Goal: Transaction & Acquisition: Purchase product/service

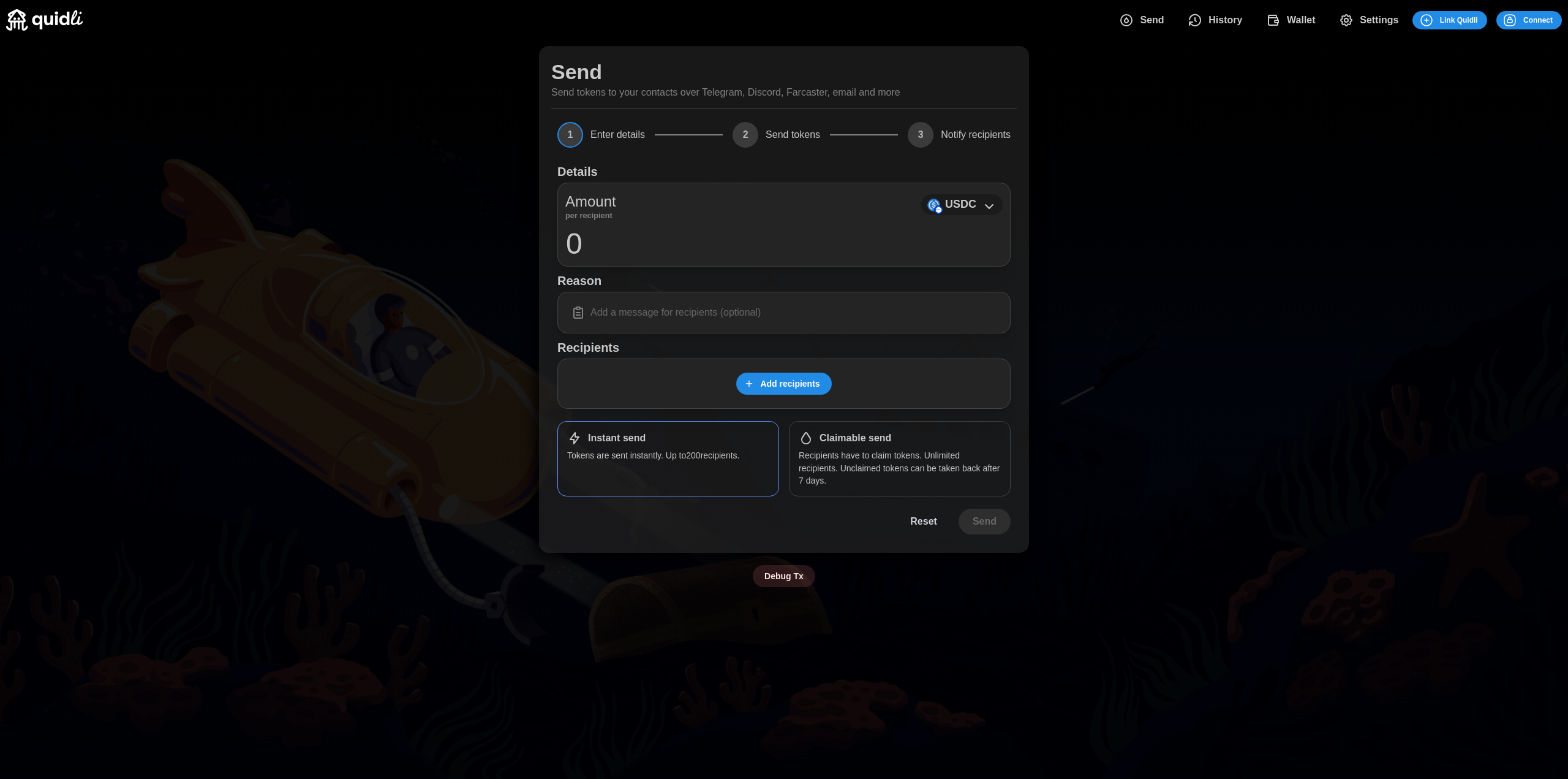
click at [984, 197] on div "USDC" at bounding box center [962, 204] width 81 height 21
click at [948, 202] on p "USDC" at bounding box center [961, 204] width 31 height 18
click at [992, 206] on icon at bounding box center [988, 206] width 7 height 4
click at [788, 381] on span "Add recipients" at bounding box center [789, 384] width 59 height 21
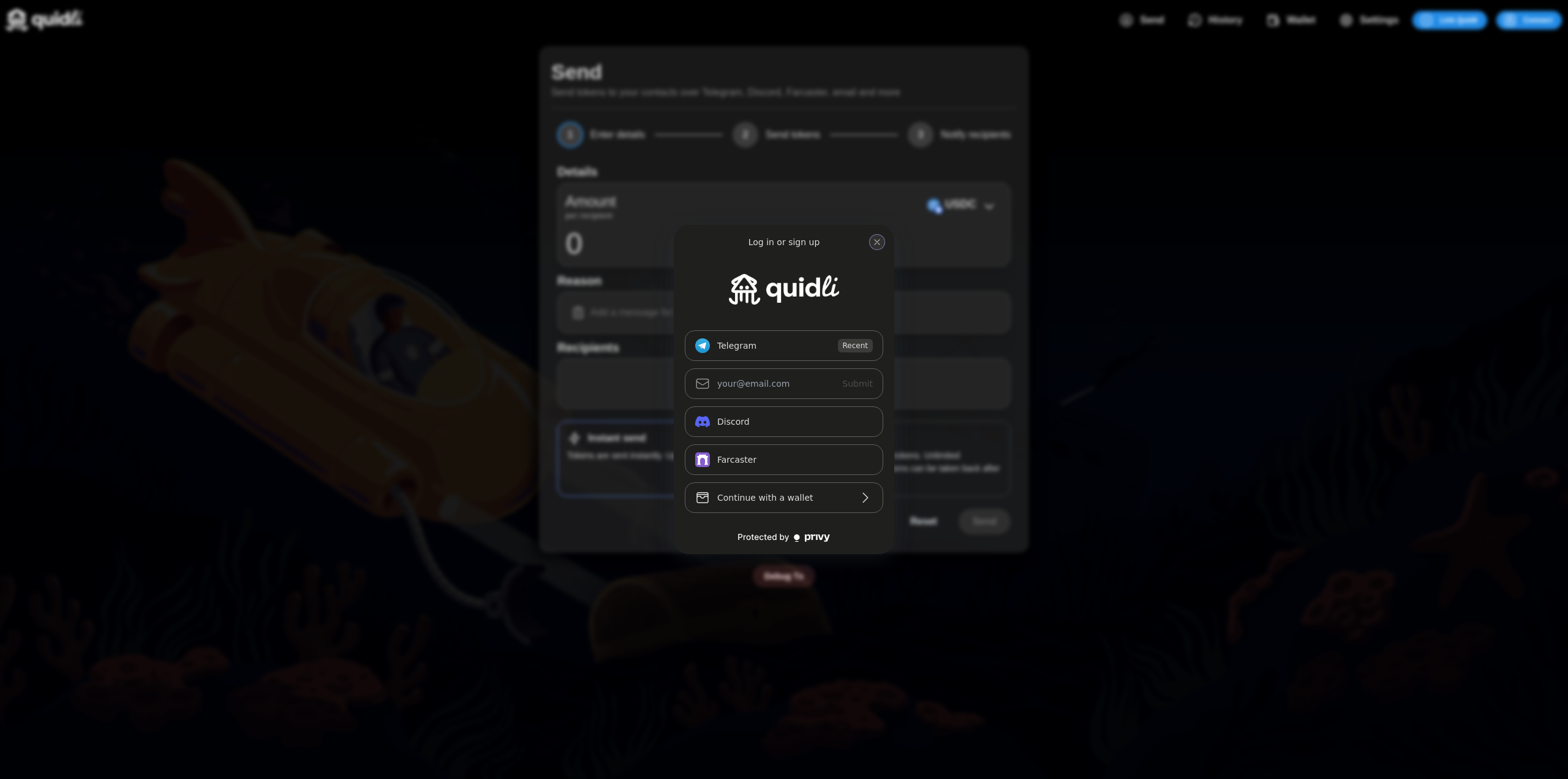
click at [879, 238] on icon "close modal" at bounding box center [876, 242] width 10 height 10
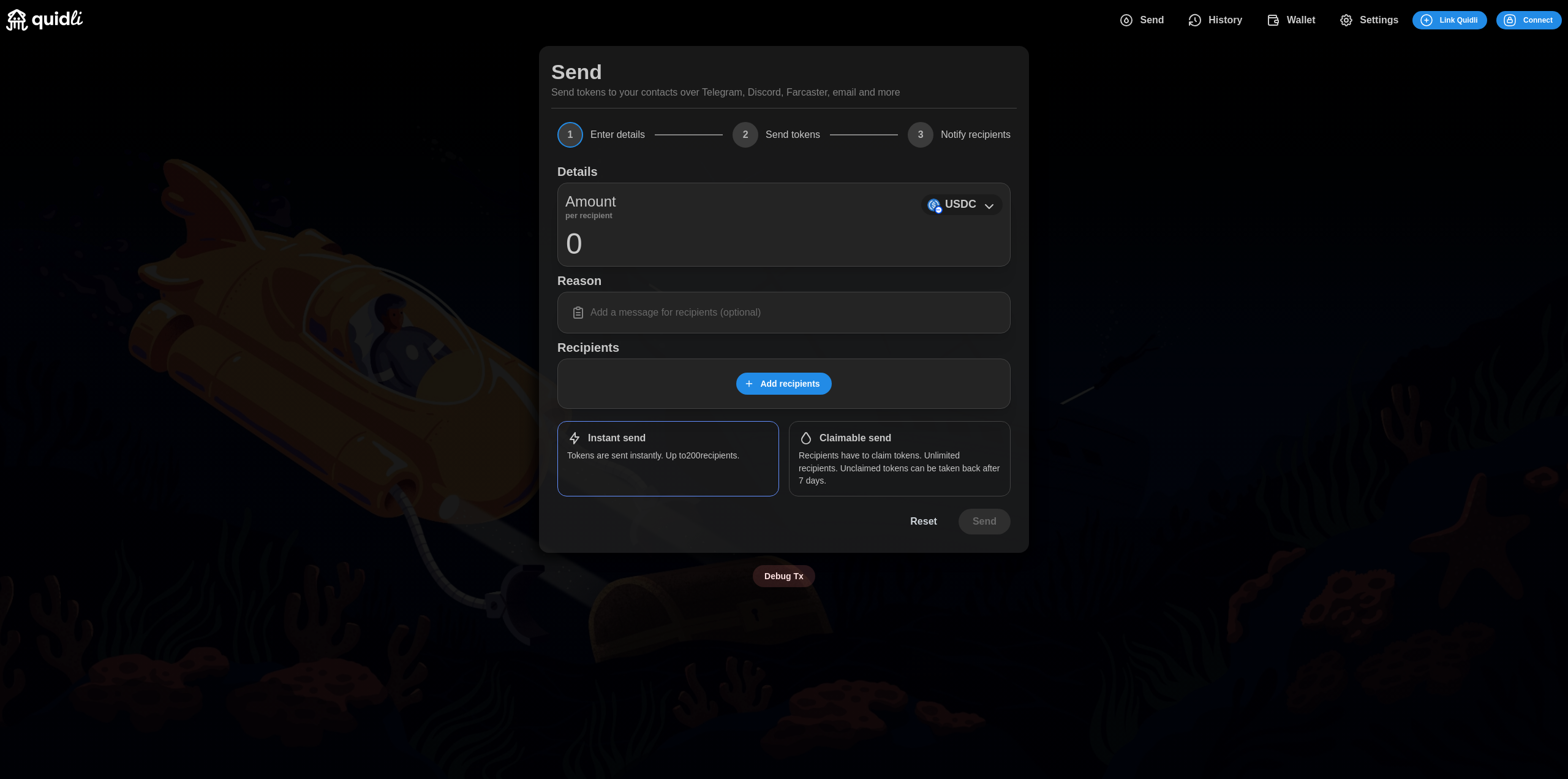
click at [963, 201] on p "USDC" at bounding box center [961, 204] width 31 height 18
click at [991, 203] on icon at bounding box center [989, 206] width 15 height 15
click at [1073, 268] on div "Send Send tokens to your contacts over Telegram, Discord, Farcaster, email and …" at bounding box center [784, 316] width 1568 height 554
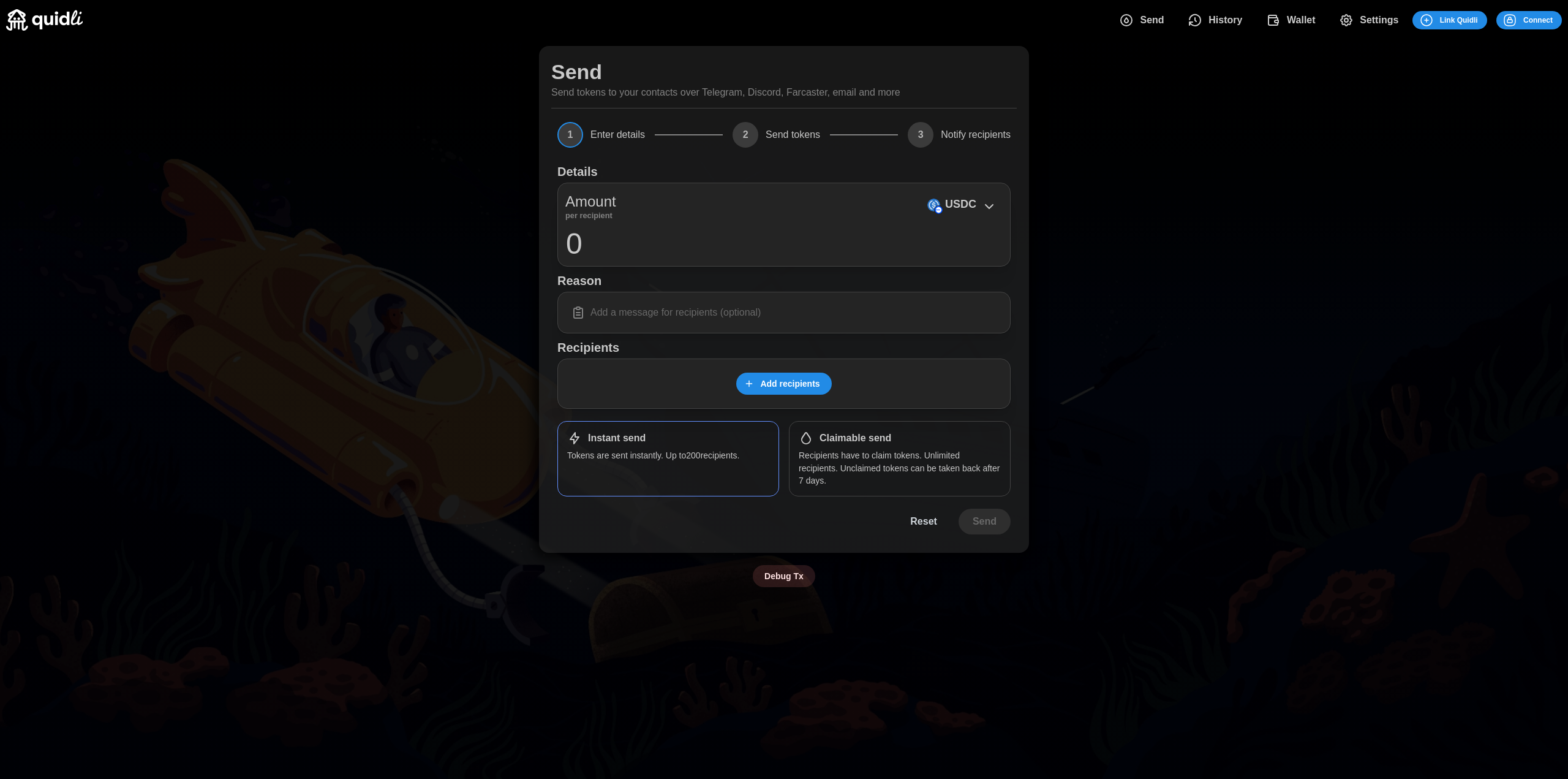
click at [1531, 15] on span "Connect" at bounding box center [1537, 20] width 30 height 17
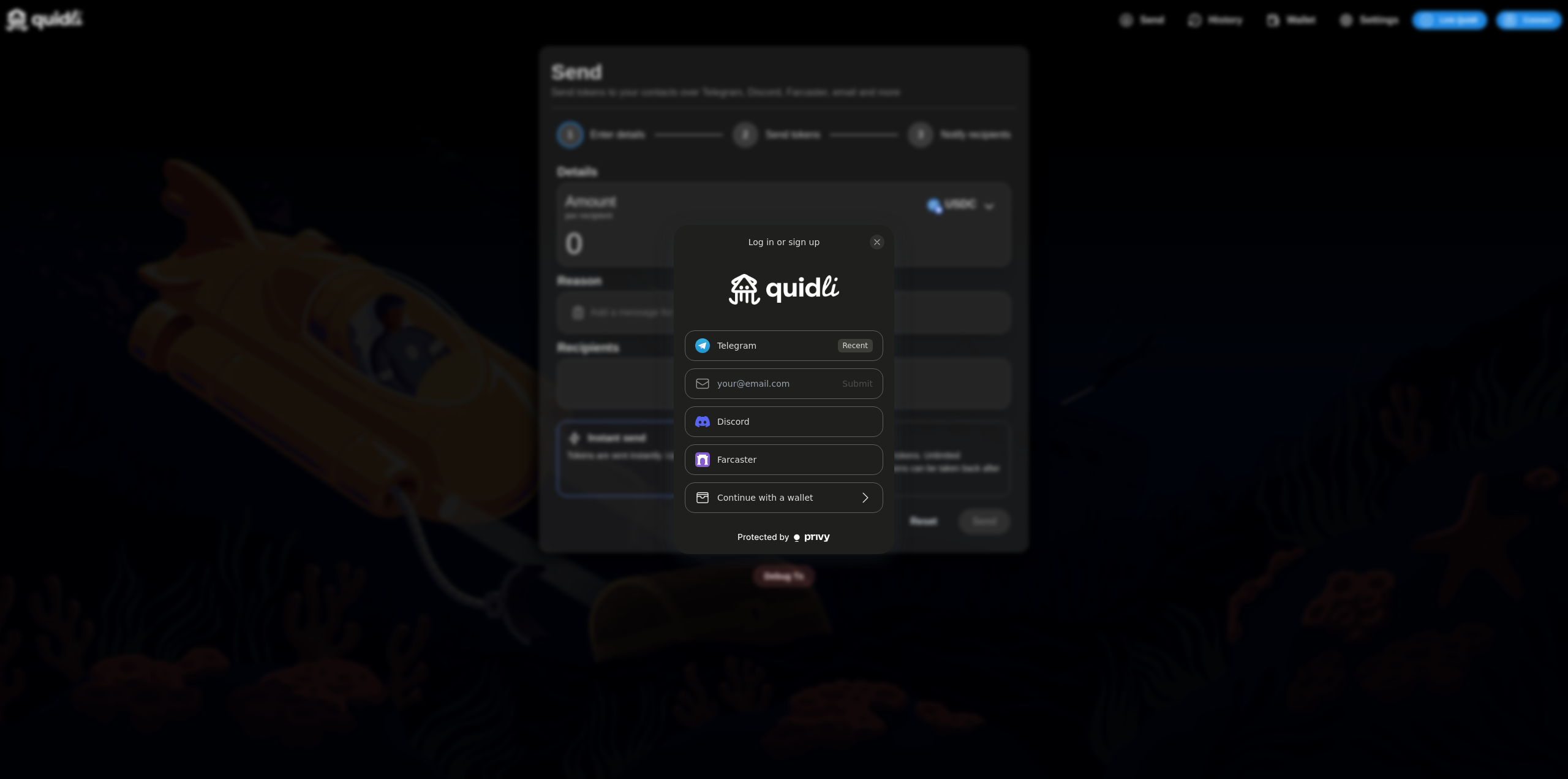
click at [736, 444] on div "Telegram_logo Telegram Recent Submit Continue with Email Discord Farcaster Cont…" at bounding box center [784, 421] width 199 height 182
drag, startPoint x: 737, startPoint y: 424, endPoint x: 800, endPoint y: 417, distance: 63.4
click at [738, 424] on button "Discord" at bounding box center [784, 421] width 199 height 31
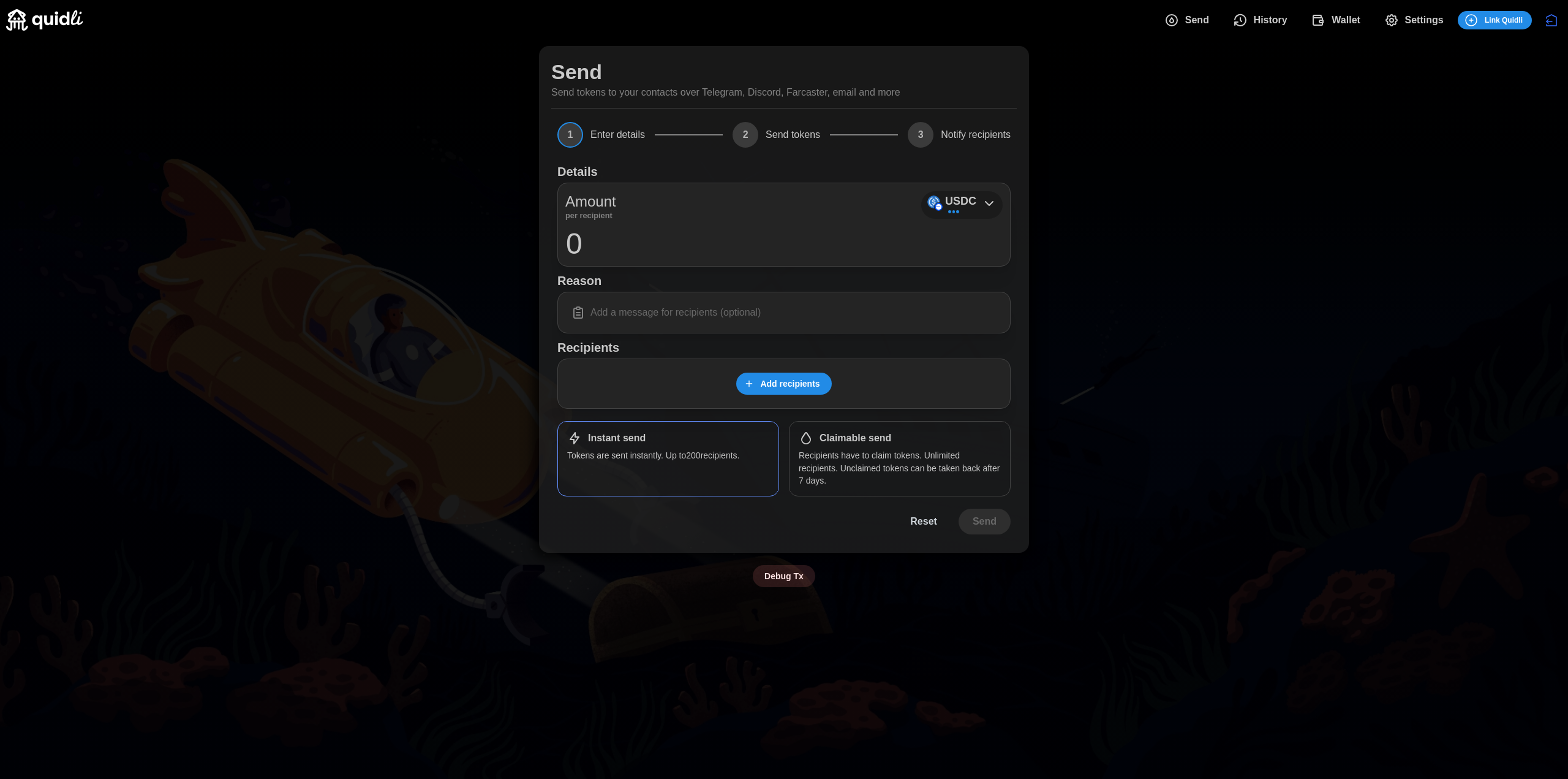
click at [992, 200] on icon at bounding box center [989, 203] width 15 height 15
click at [993, 196] on icon at bounding box center [989, 203] width 15 height 15
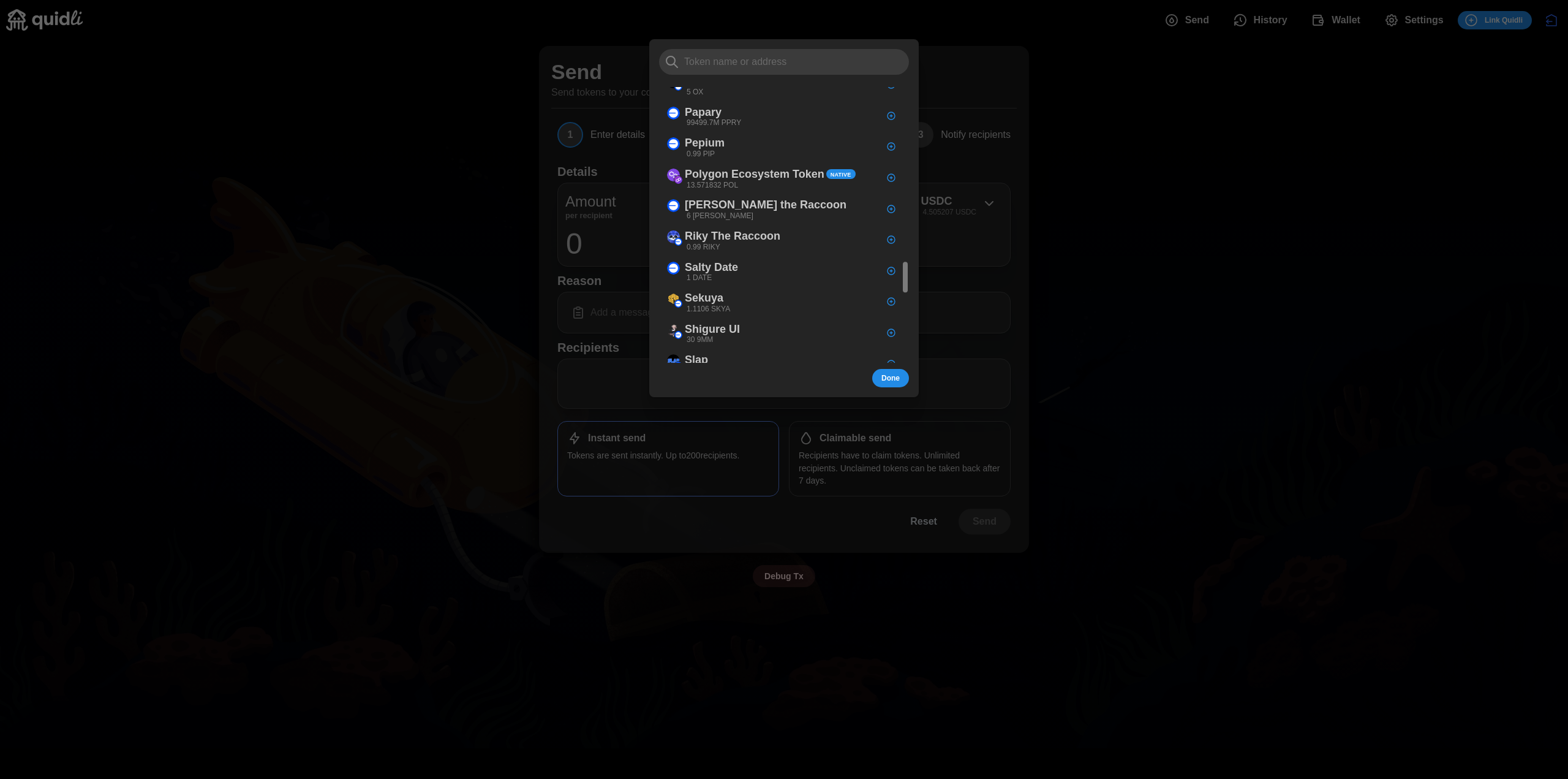
scroll to position [527, 0]
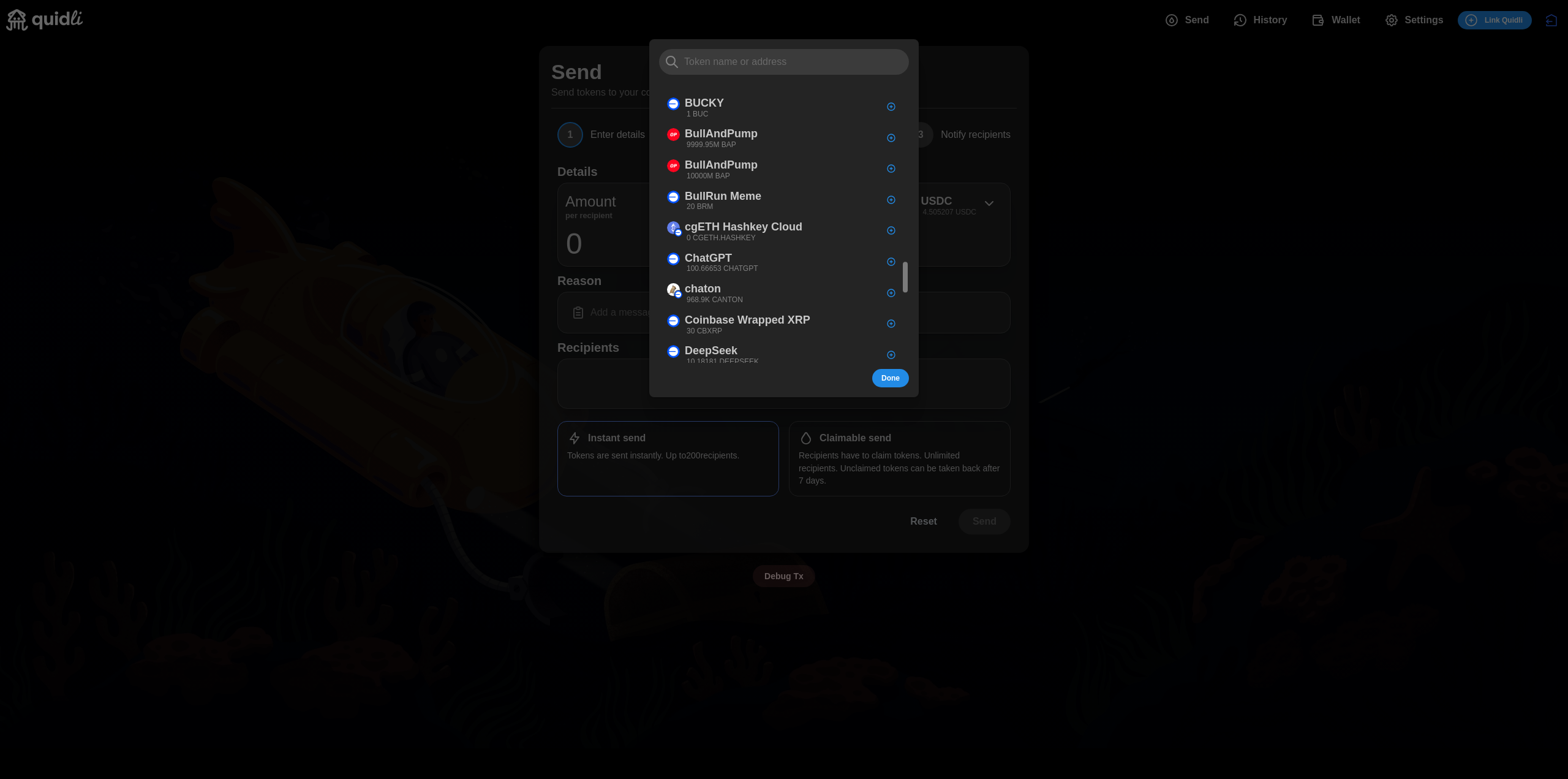
click at [903, 261] on div at bounding box center [904, 276] width 4 height 31
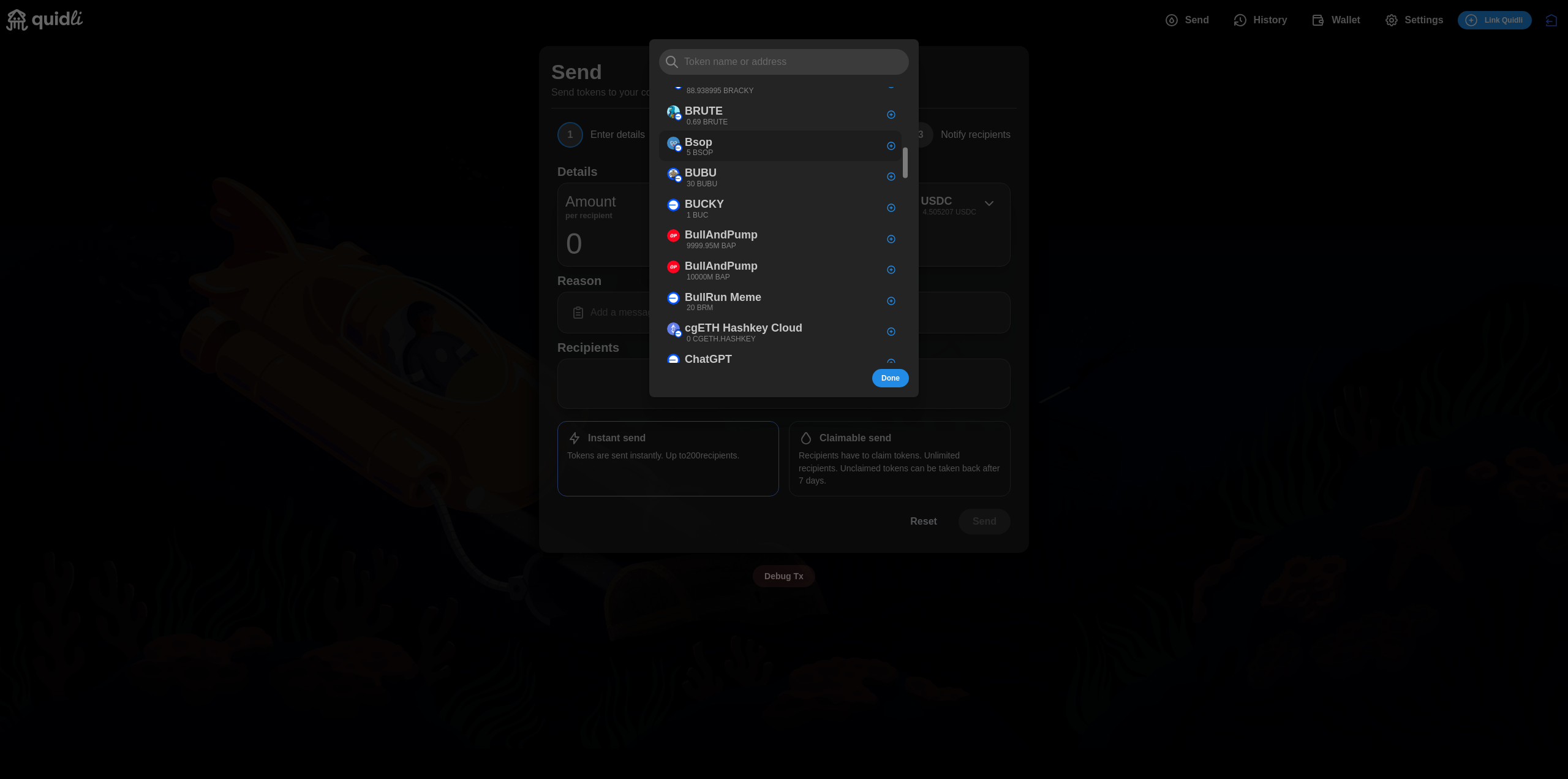
click at [899, 86] on div "My Tokens UWrapped King ... 98 WRAPPED ☕ 63 ☕ $[PERSON_NAME] 23.04 9.133046 $[P…" at bounding box center [783, 206] width 250 height 314
click at [769, 59] on input at bounding box center [783, 62] width 250 height 26
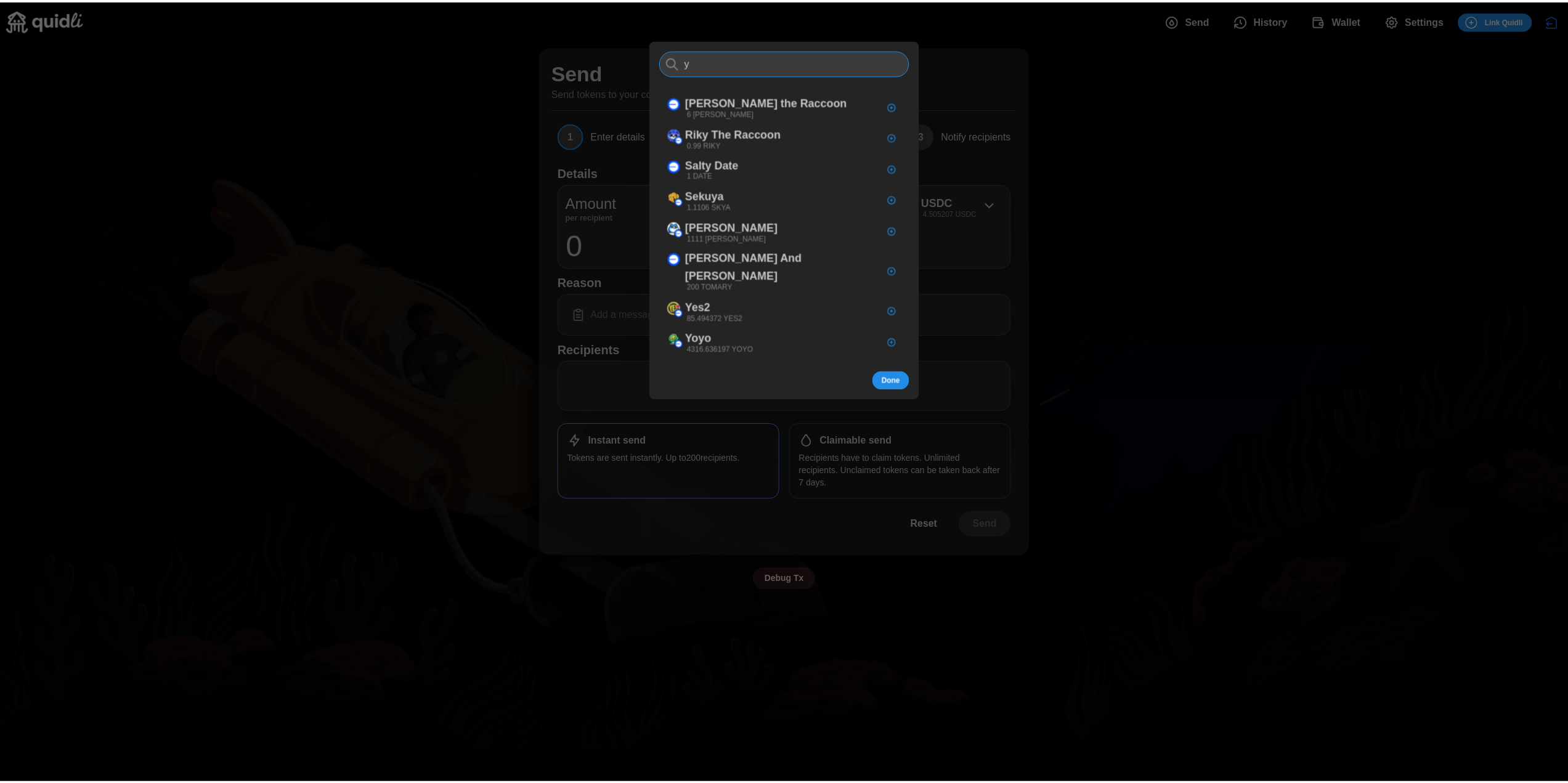
scroll to position [0, 0]
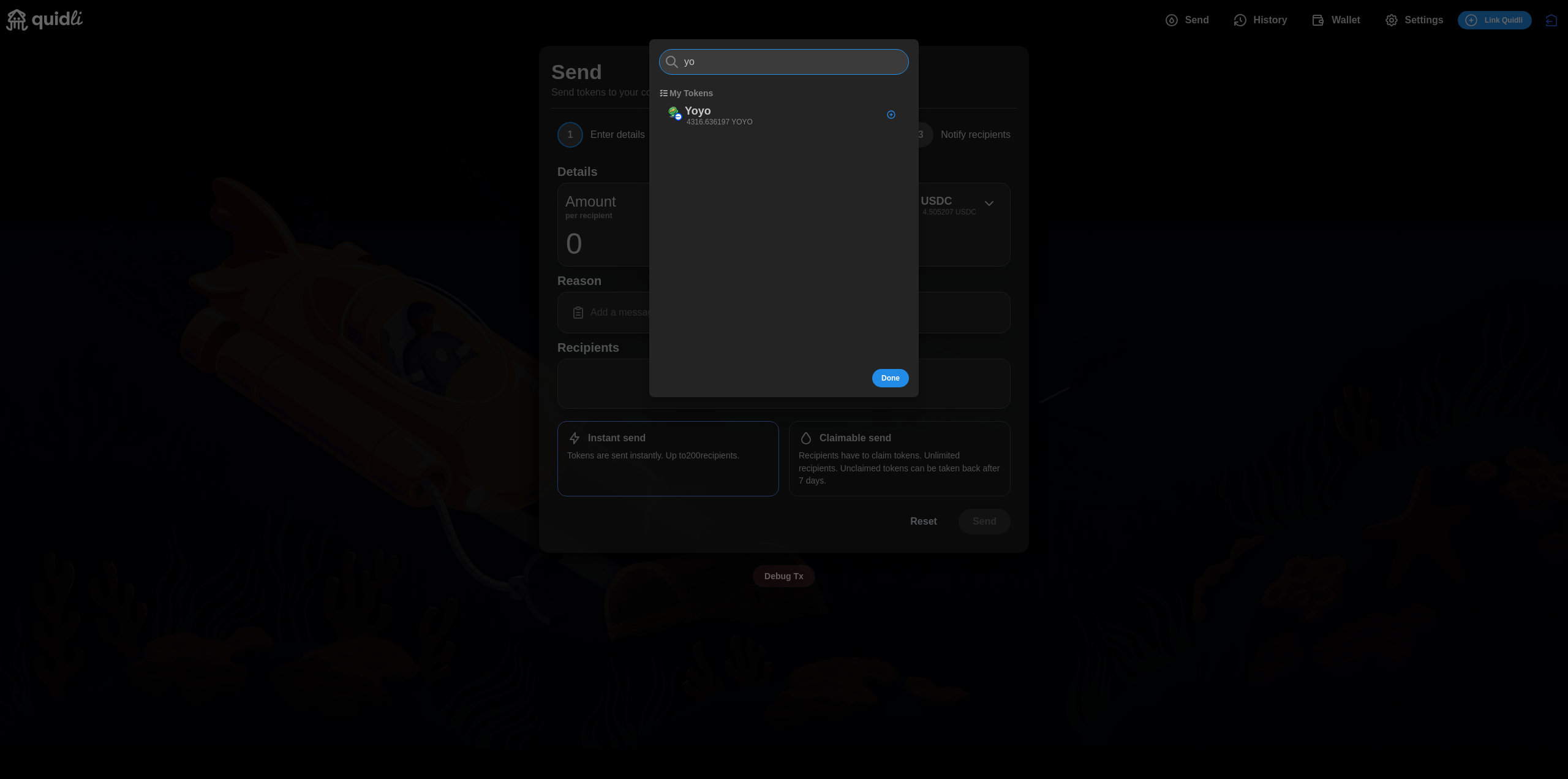
type input "y"
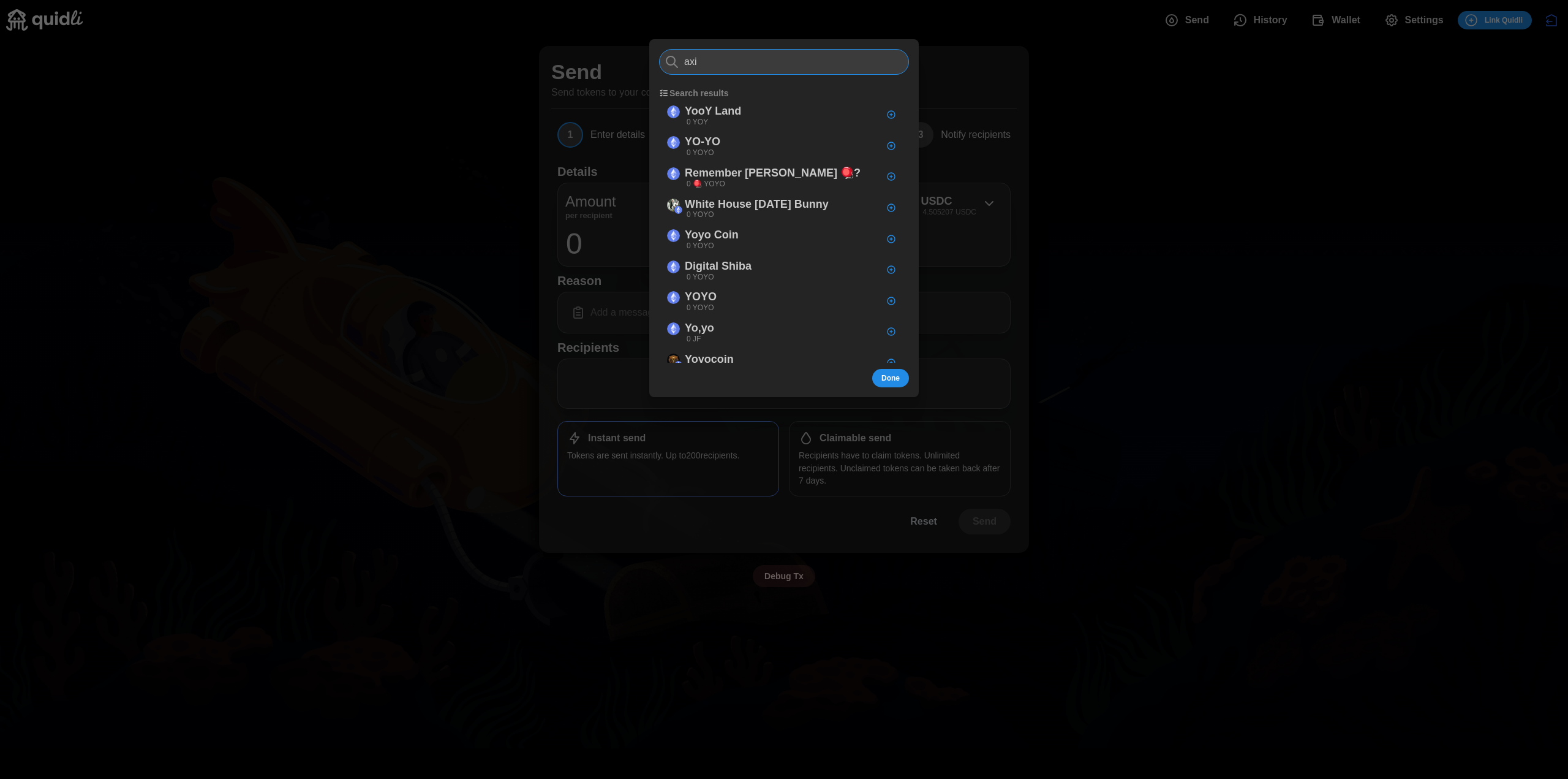
type input "axis"
type input "aave"
click at [1393, 80] on div at bounding box center [784, 389] width 1568 height 779
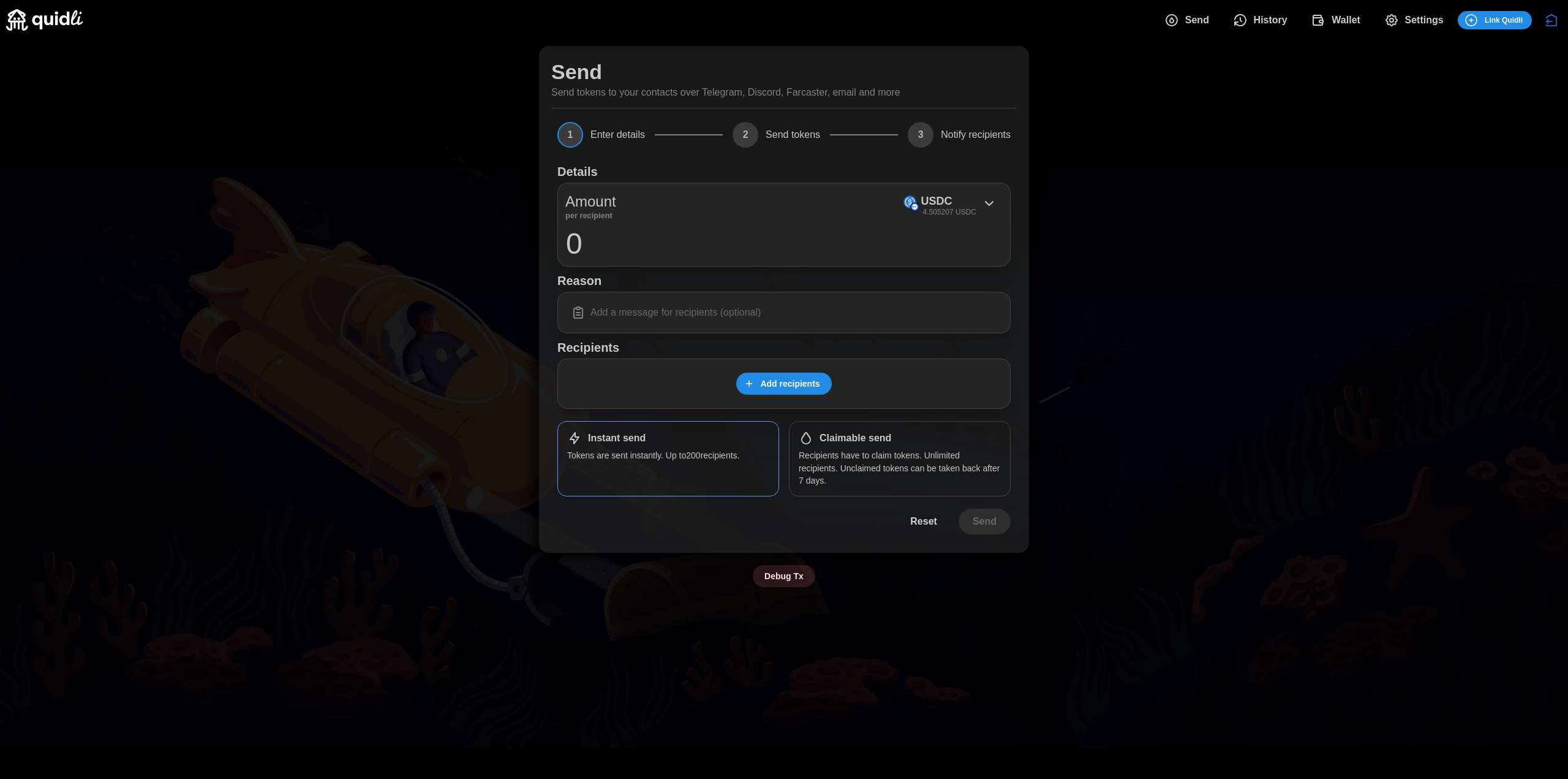
click at [1340, 20] on span "Wallet" at bounding box center [1345, 20] width 29 height 24
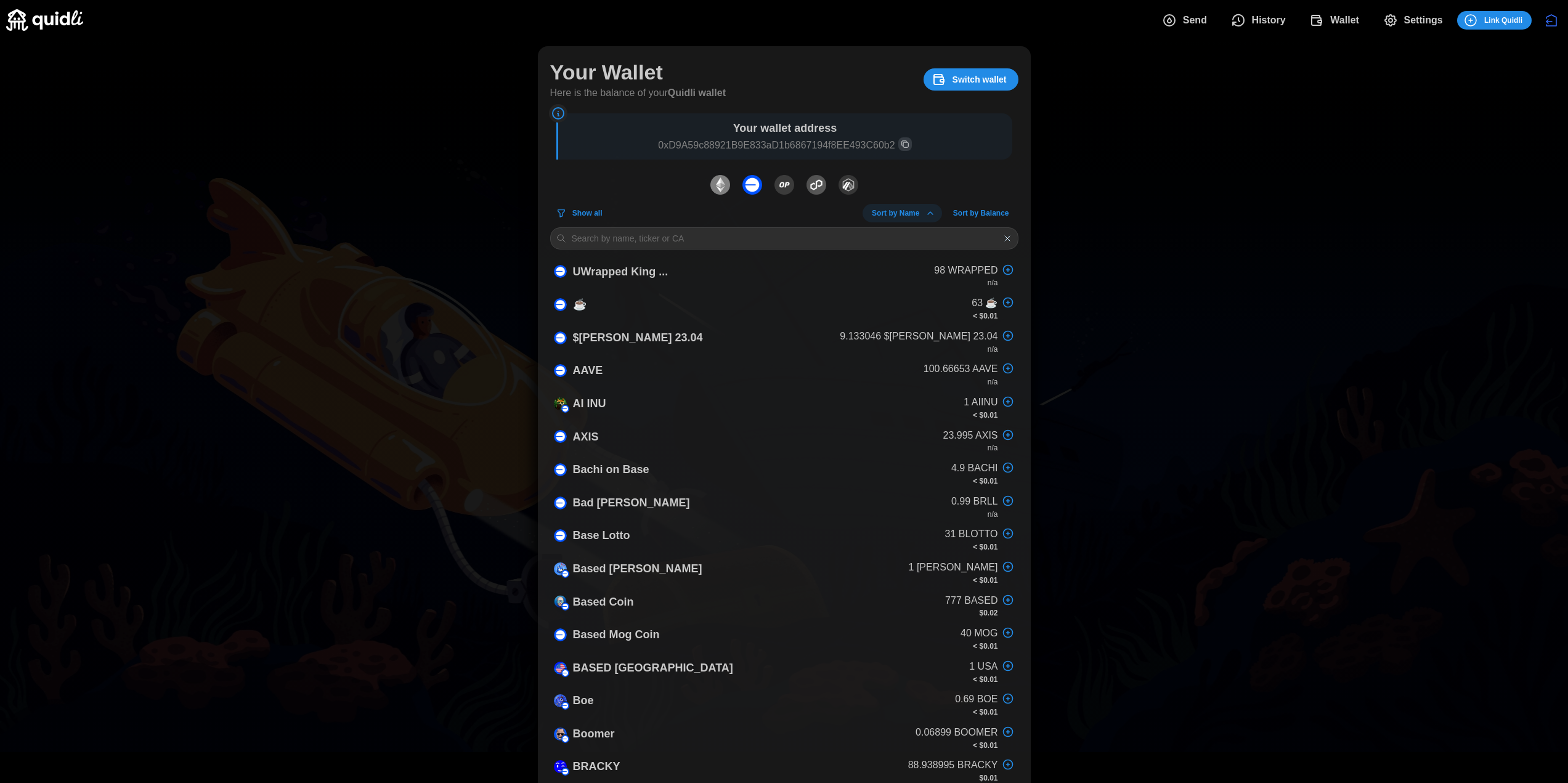
click at [1179, 20] on span "Send" at bounding box center [1184, 20] width 45 height 24
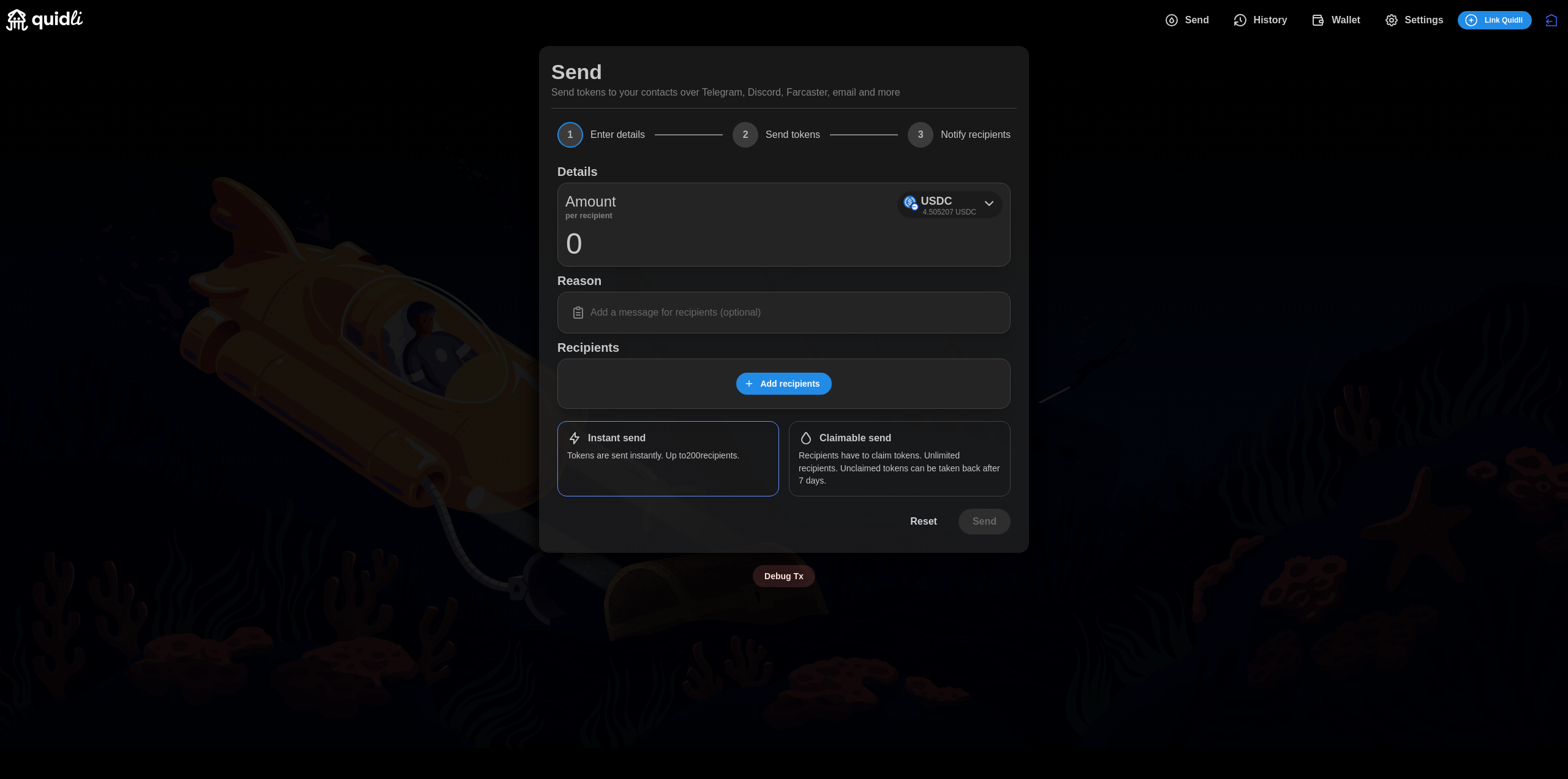
click at [988, 197] on icon at bounding box center [989, 203] width 15 height 15
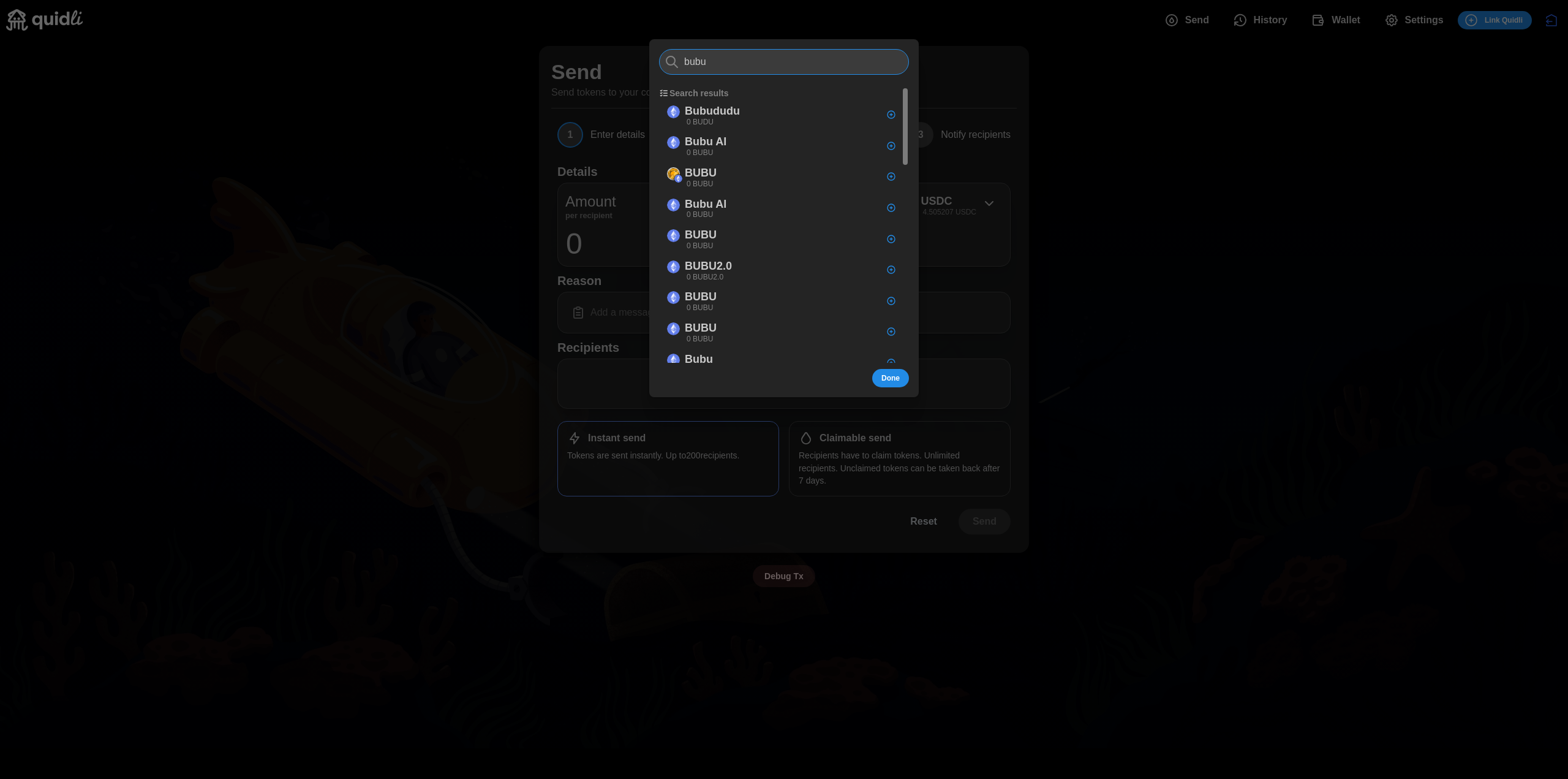
click at [702, 58] on input "bubu" at bounding box center [783, 62] width 250 height 26
drag, startPoint x: 714, startPoint y: 60, endPoint x: 665, endPoint y: 62, distance: 49.0
click at [665, 62] on div "tol" at bounding box center [783, 62] width 250 height 26
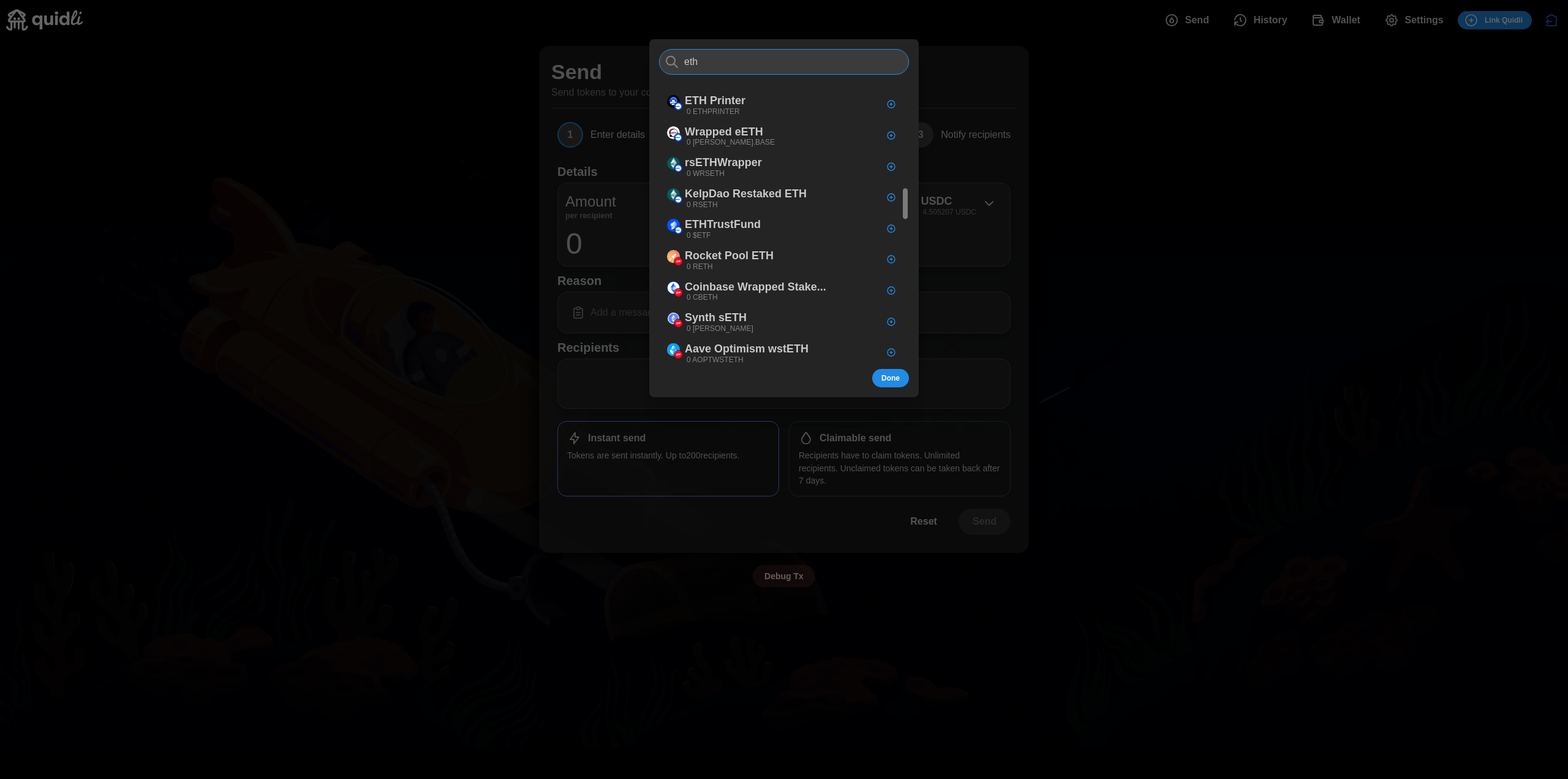
scroll to position [919, 0]
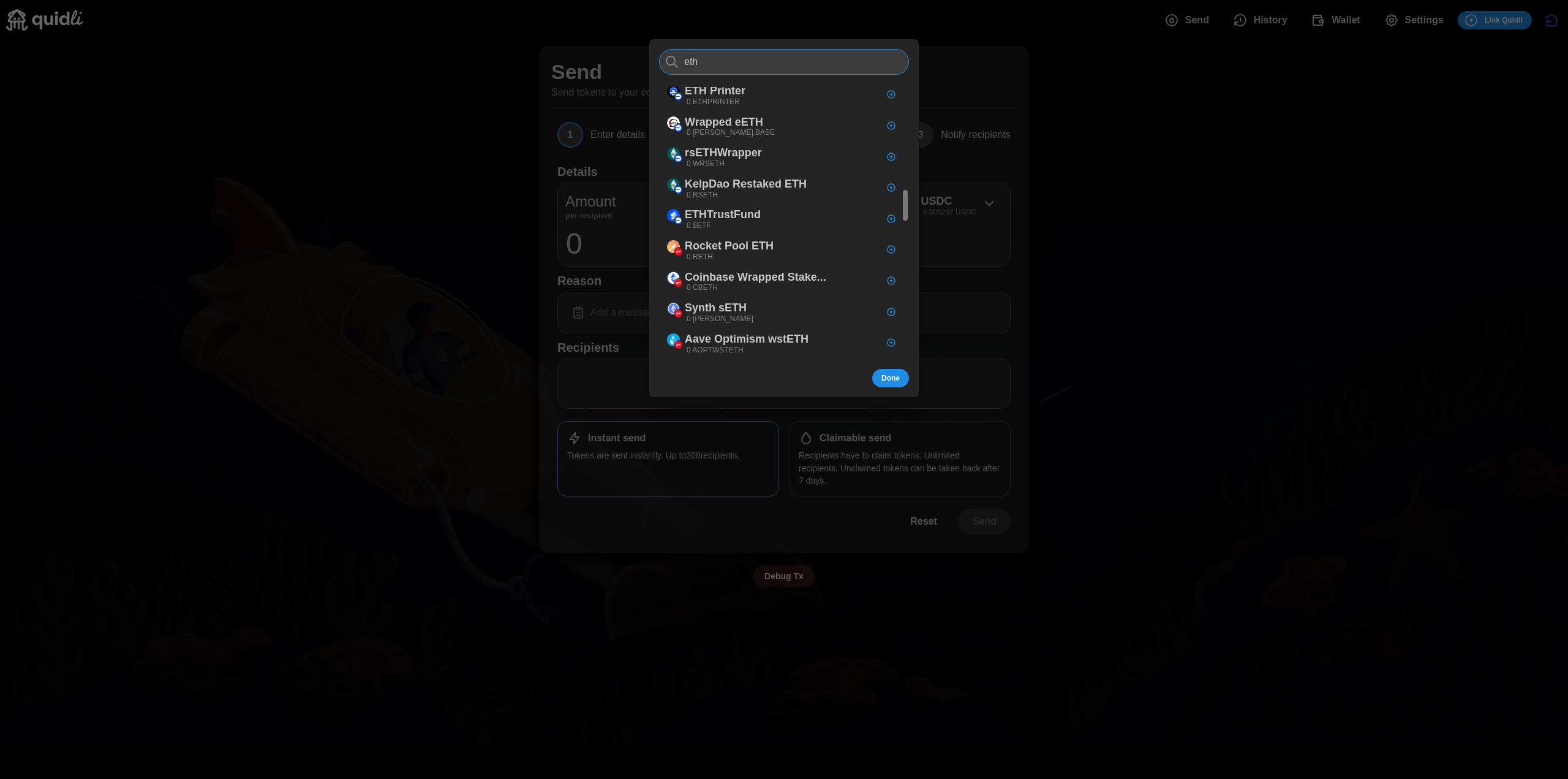
click at [692, 60] on input "eth" at bounding box center [783, 62] width 250 height 26
click at [692, 59] on input "eth" at bounding box center [783, 62] width 250 height 26
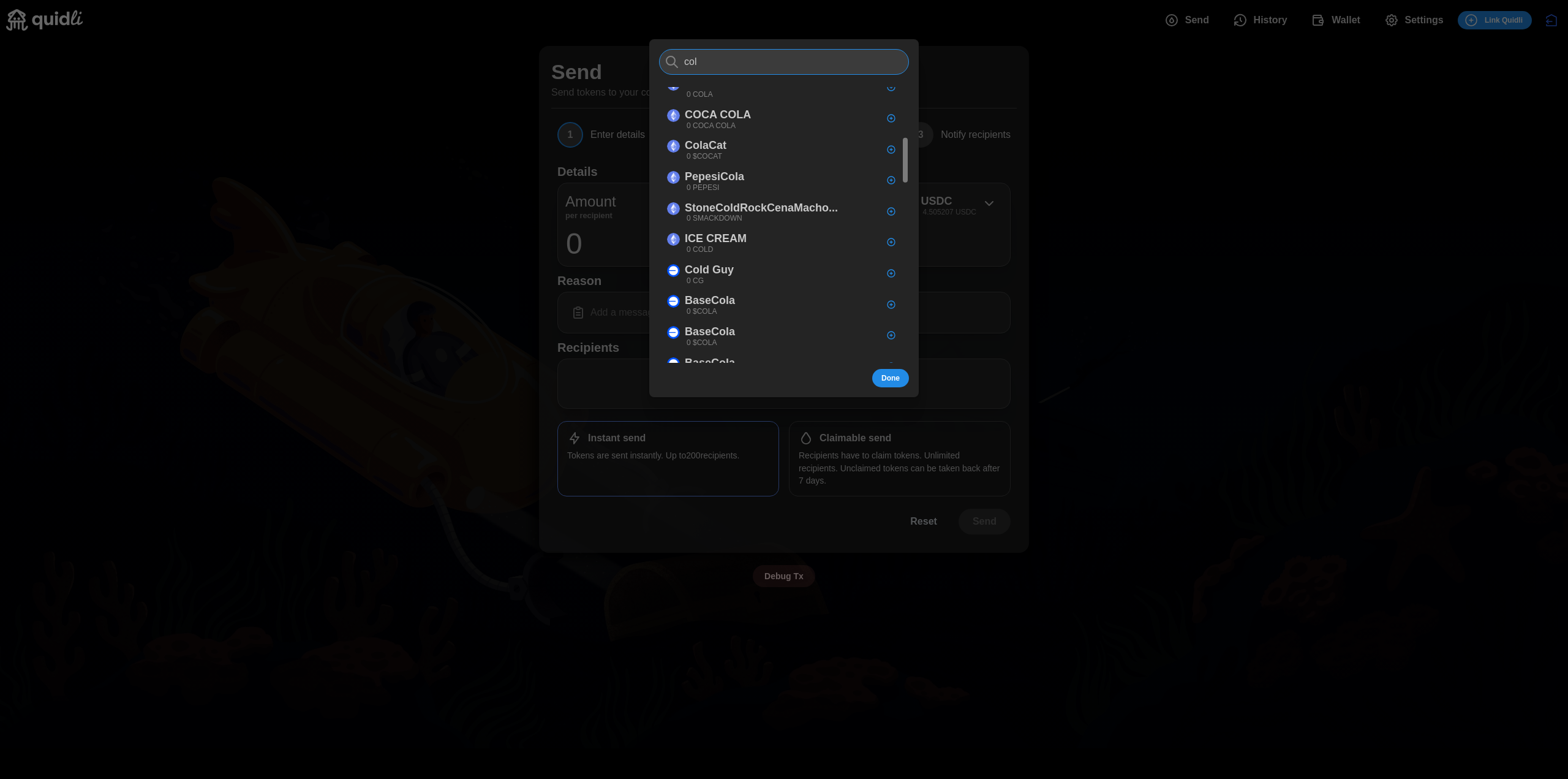
scroll to position [0, 0]
type input "col"
